Goal: Transaction & Acquisition: Purchase product/service

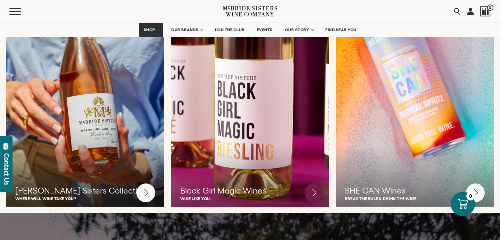
scroll to position [1855, 0]
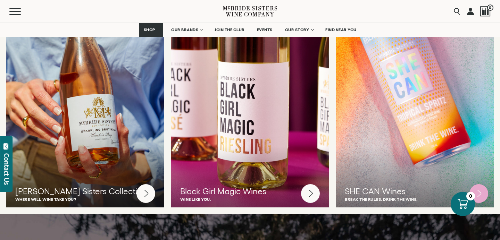
click at [409, 88] on div at bounding box center [415, 89] width 174 height 260
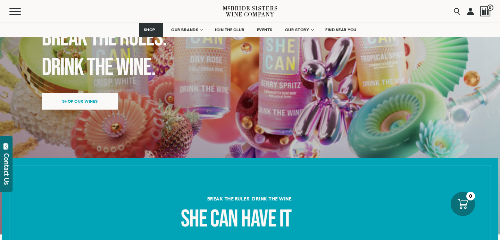
scroll to position [20, 0]
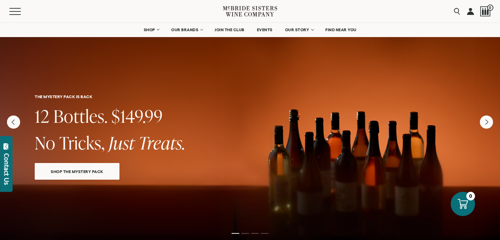
click at [103, 171] on span "SHOP THE MYSTERY PACK" at bounding box center [77, 172] width 77 height 8
